Goal: Information Seeking & Learning: Learn about a topic

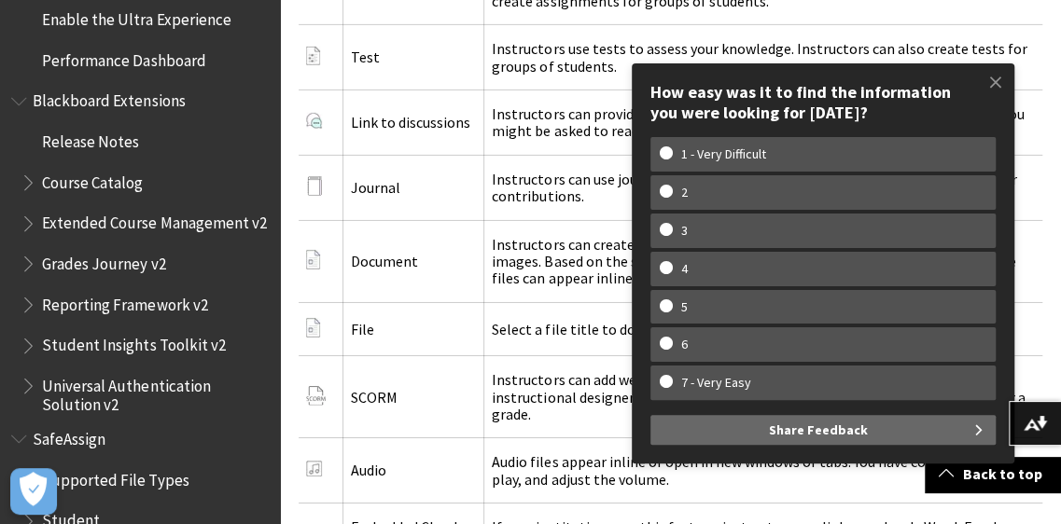
scroll to position [3150, 0]
click at [118, 179] on span "Course Catalog" at bounding box center [92, 179] width 101 height 25
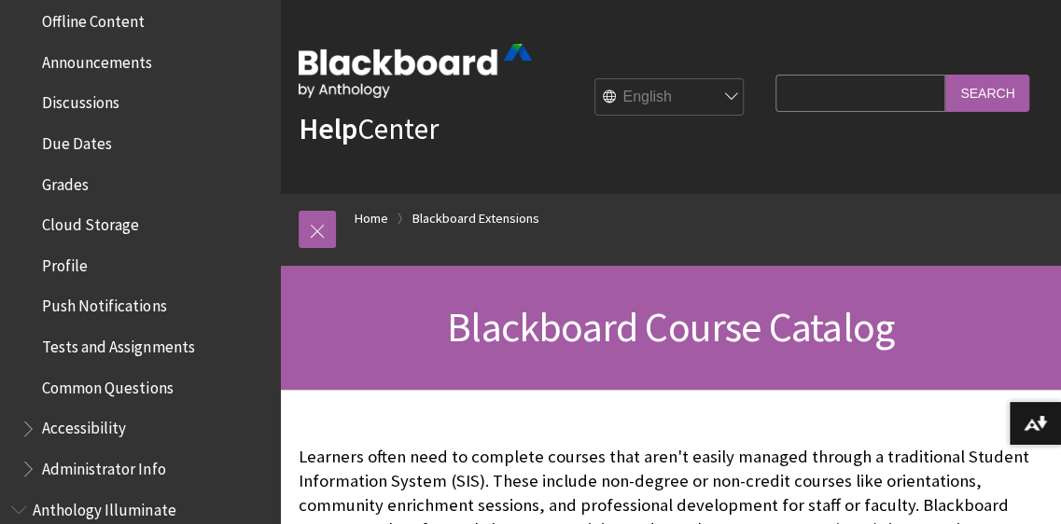
scroll to position [248, 0]
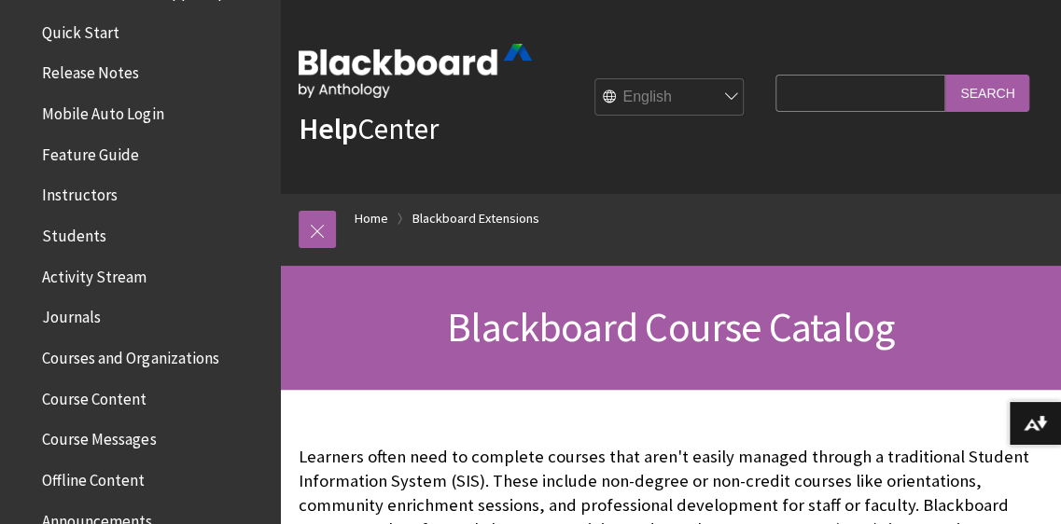
click at [86, 35] on span "Quick Start" at bounding box center [80, 29] width 77 height 25
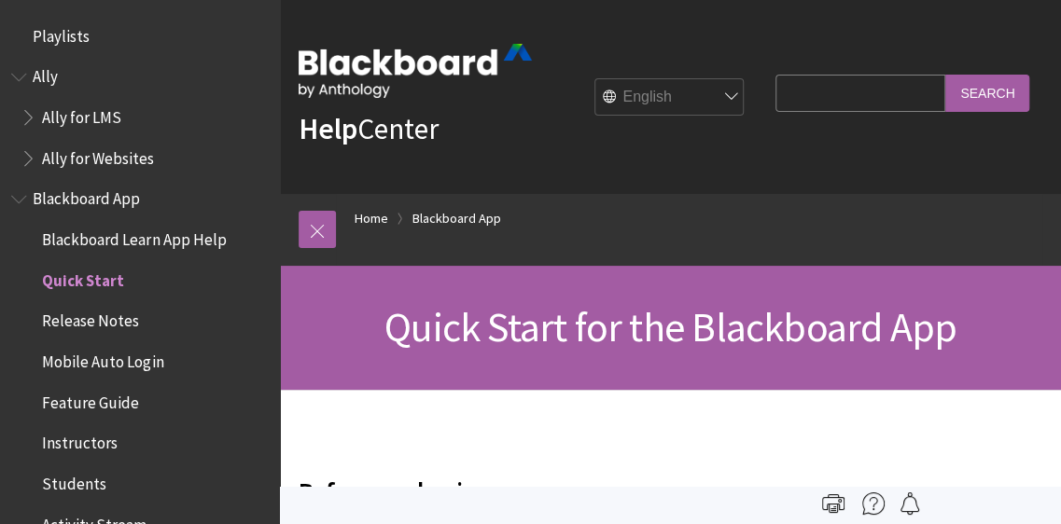
scroll to position [237, 0]
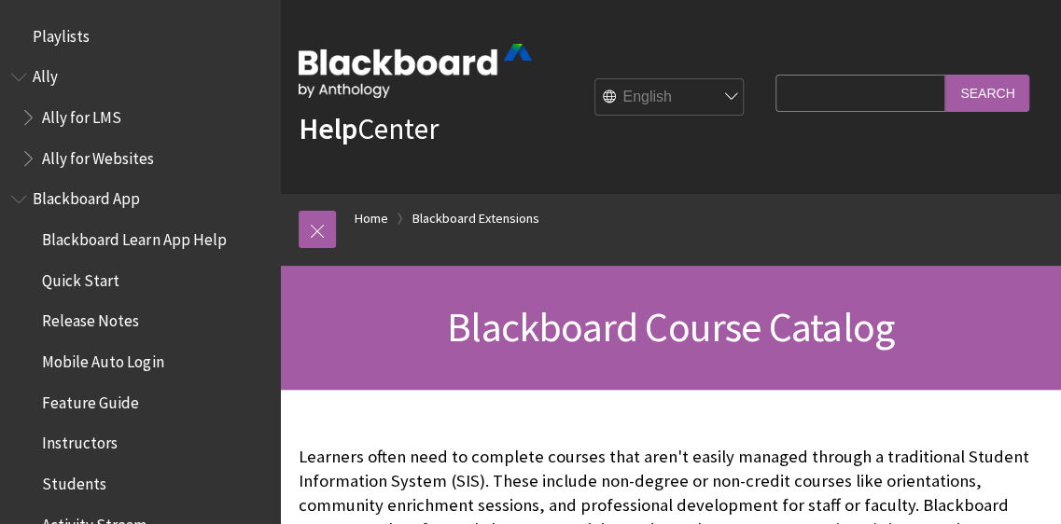
scroll to position [2082, 0]
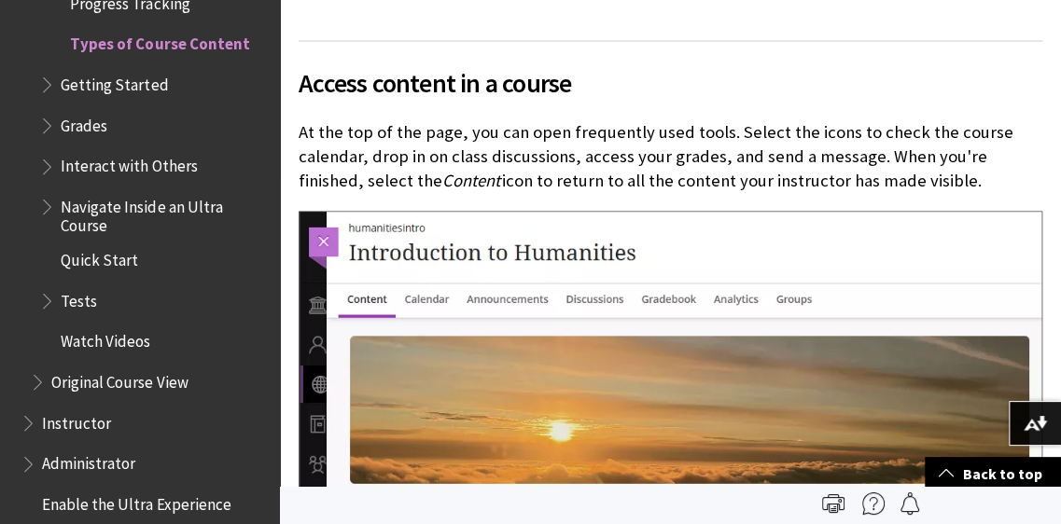
scroll to position [1199, 0]
